Goal: Find specific page/section: Find specific page/section

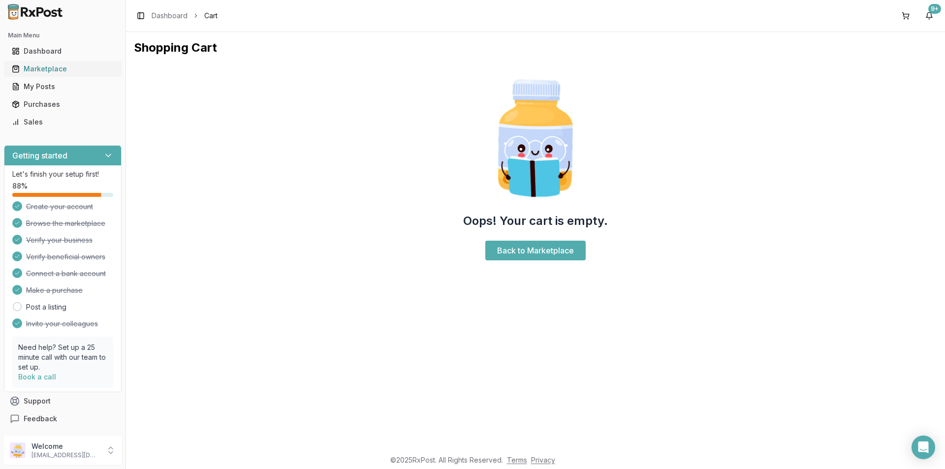
click at [56, 70] on div "Marketplace" at bounding box center [63, 69] width 102 height 10
click at [55, 67] on div "Marketplace" at bounding box center [63, 69] width 102 height 10
click at [53, 70] on div "Marketplace" at bounding box center [63, 69] width 102 height 10
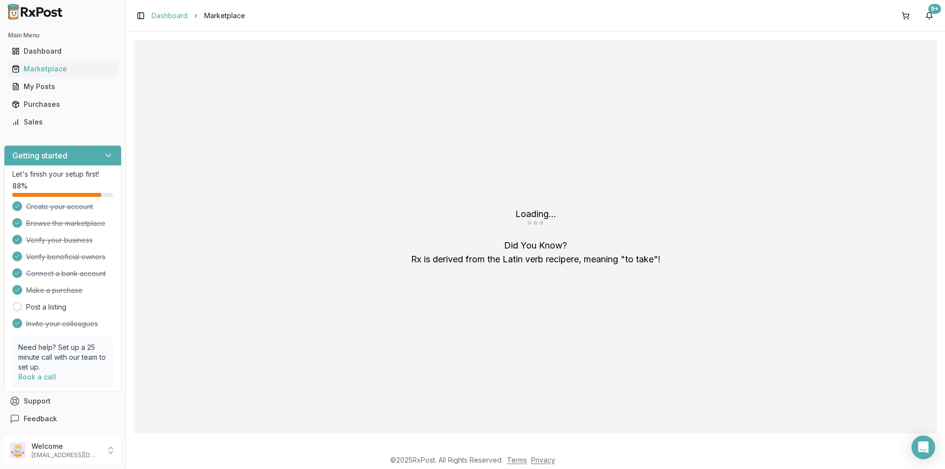
click at [179, 17] on link "Dashboard" at bounding box center [170, 16] width 36 height 10
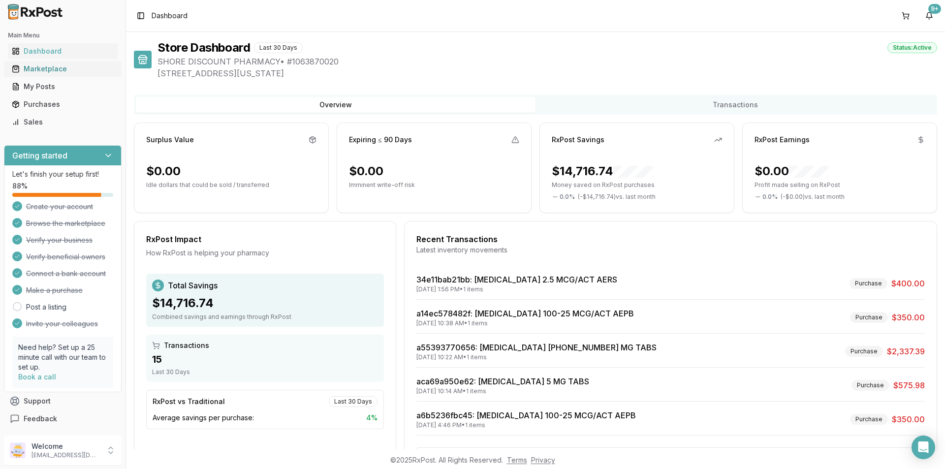
click at [54, 70] on div "Marketplace" at bounding box center [63, 69] width 102 height 10
